Goal: Find specific page/section: Find specific page/section

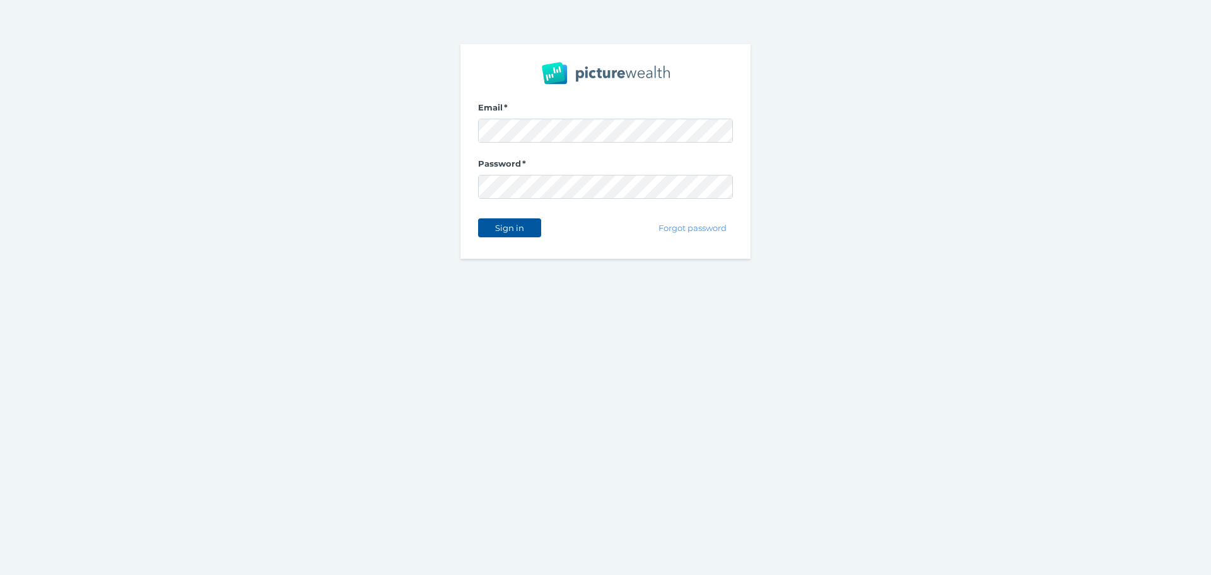
click at [497, 219] on button "Sign in" at bounding box center [509, 227] width 63 height 19
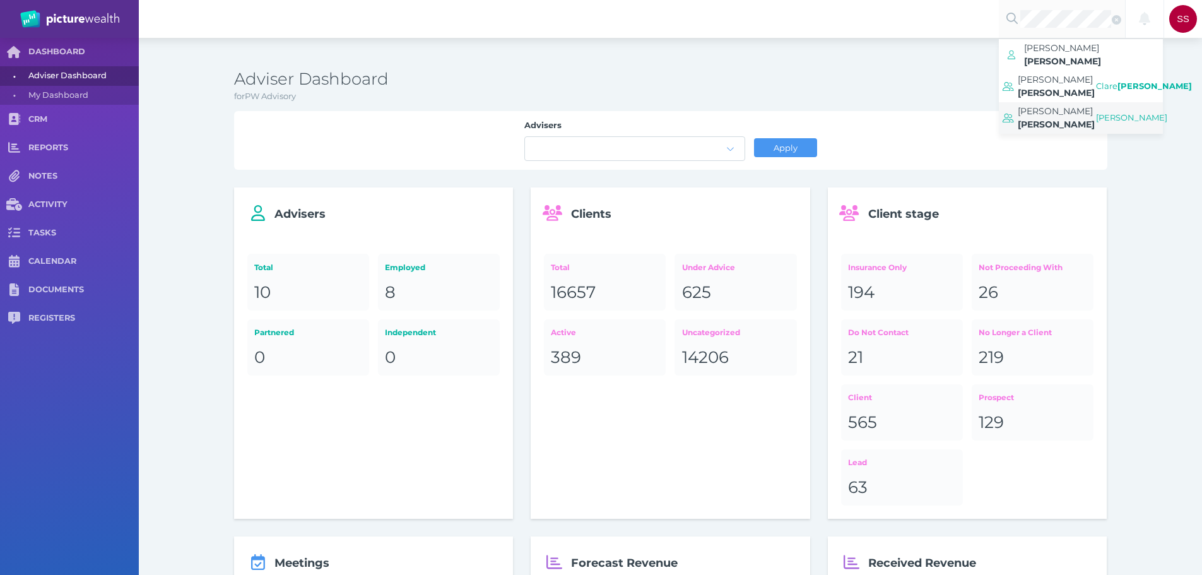
click at [1066, 119] on span "[PERSON_NAME]" at bounding box center [1055, 124] width 77 height 11
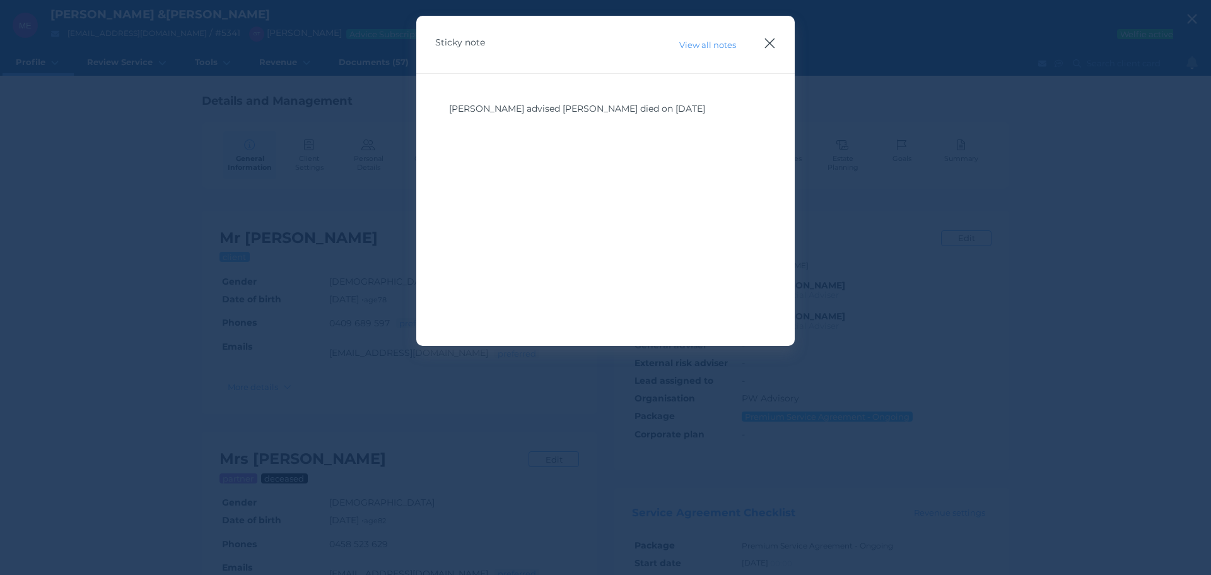
click at [763, 39] on div "Sticky note View all notes" at bounding box center [605, 45] width 378 height 58
click at [769, 42] on icon "button" at bounding box center [770, 43] width 10 height 10
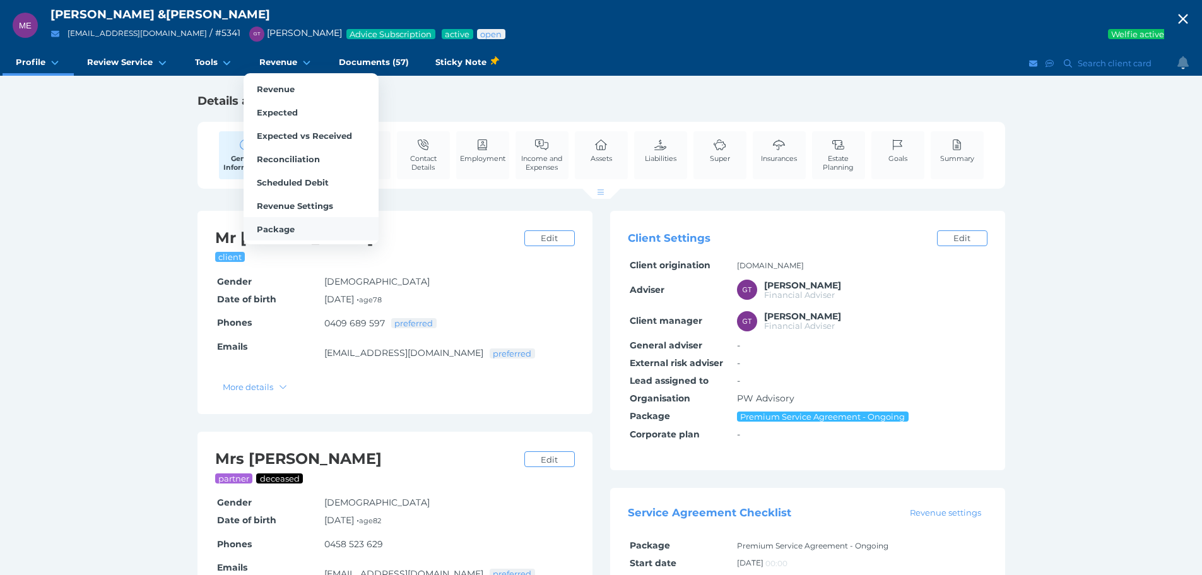
click at [282, 228] on span "Package" at bounding box center [276, 229] width 38 height 10
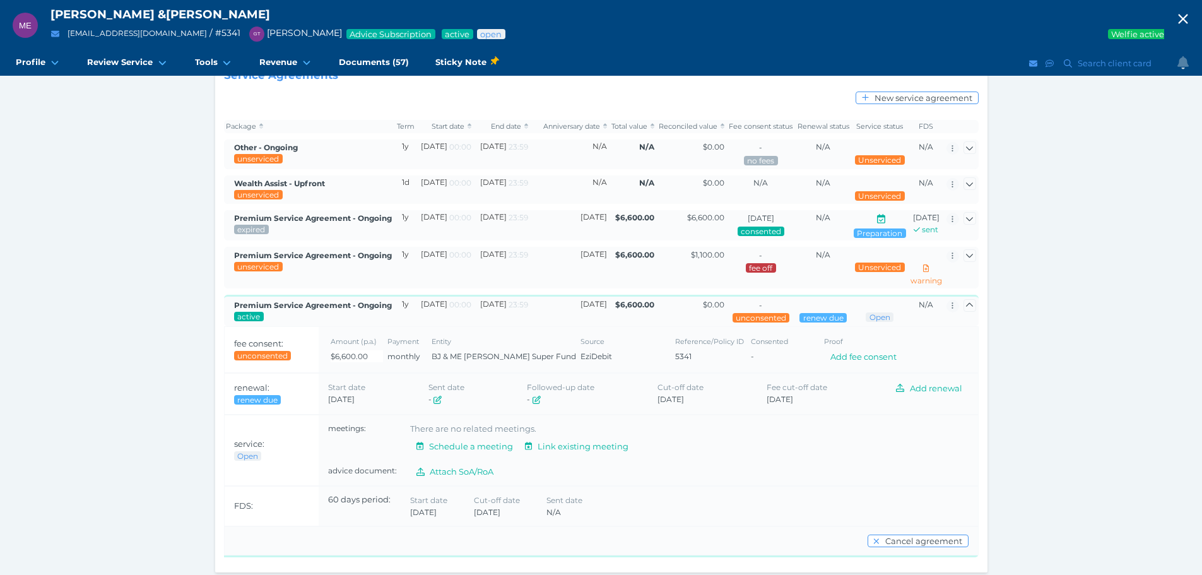
scroll to position [126, 0]
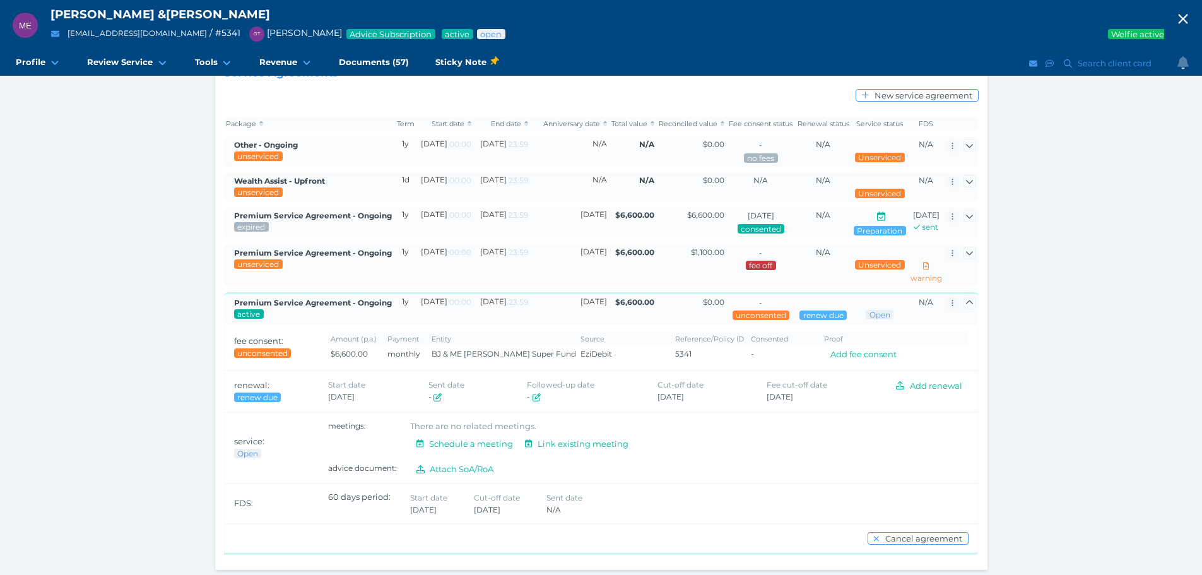
click at [328, 257] on span "Premium Service Agreement - Ongoing" at bounding box center [313, 252] width 158 height 9
click at [1079, 274] on div "ME [PERSON_NAME] & [PERSON_NAME] [PERSON_NAME][EMAIL_ADDRESS][DOMAIN_NAME] / # …" at bounding box center [601, 230] width 1202 height 713
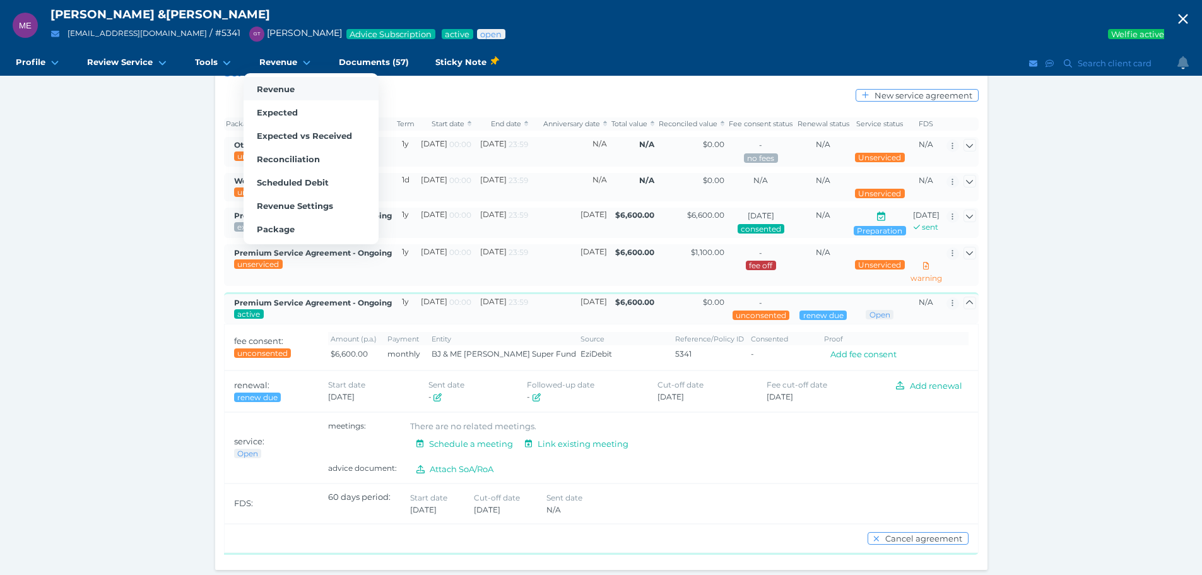
click at [274, 91] on span "Revenue" at bounding box center [276, 89] width 38 height 10
select select "25"
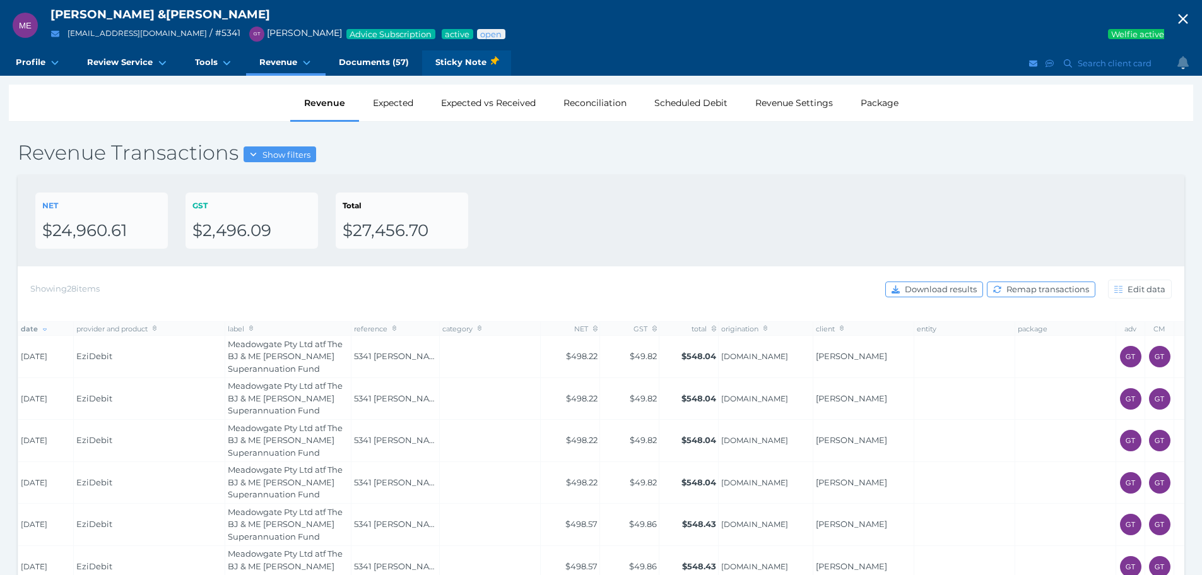
click at [454, 67] on span "Sticky Note" at bounding box center [466, 62] width 62 height 13
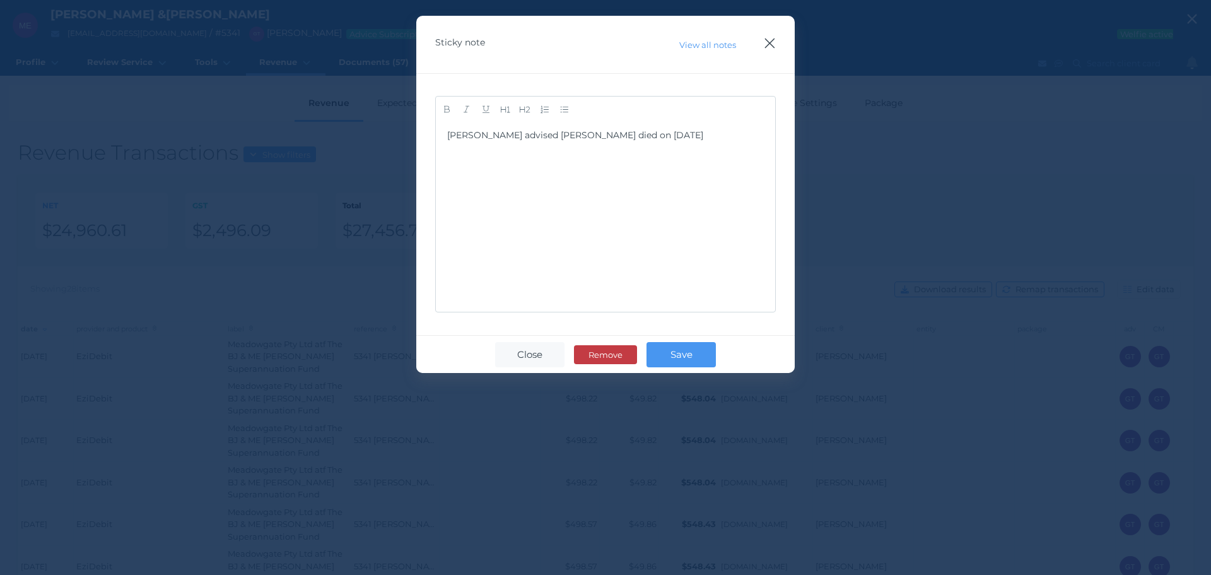
click at [766, 41] on icon "button" at bounding box center [770, 43] width 12 height 16
